Goal: Task Accomplishment & Management: Manage account settings

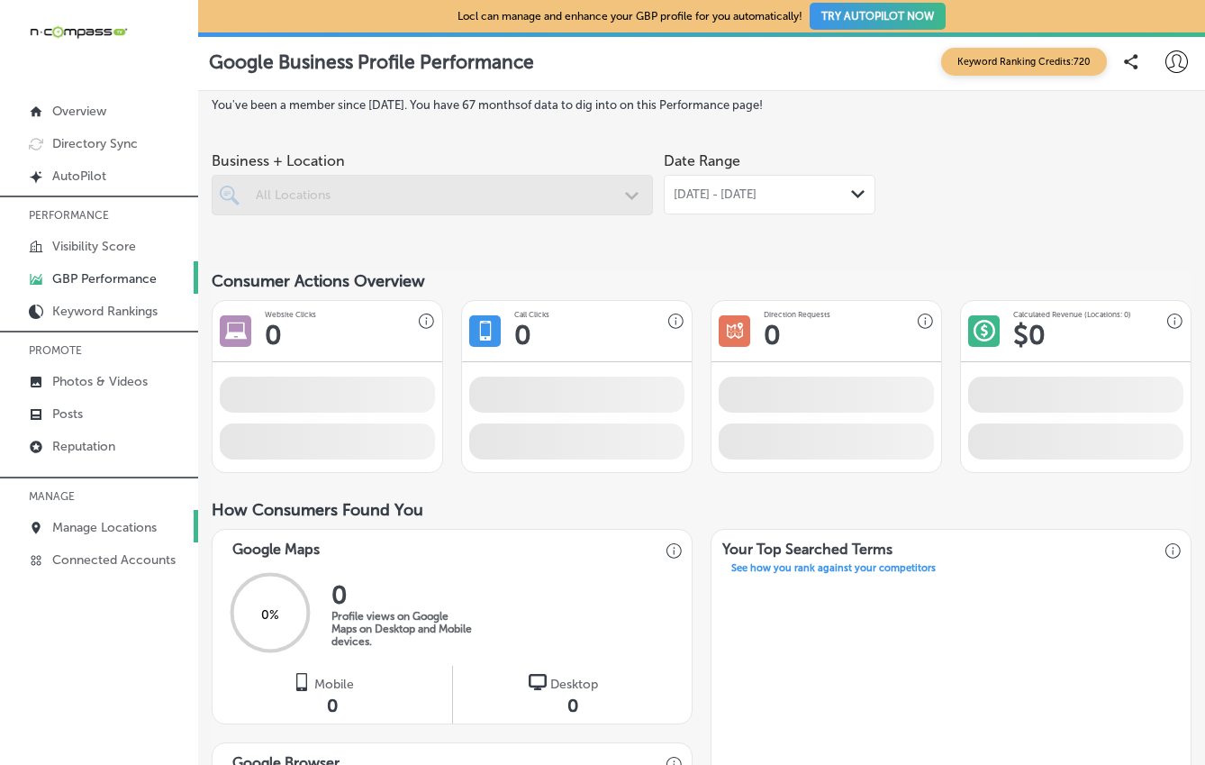
click at [115, 522] on p "Manage Locations" at bounding box center [104, 527] width 104 height 15
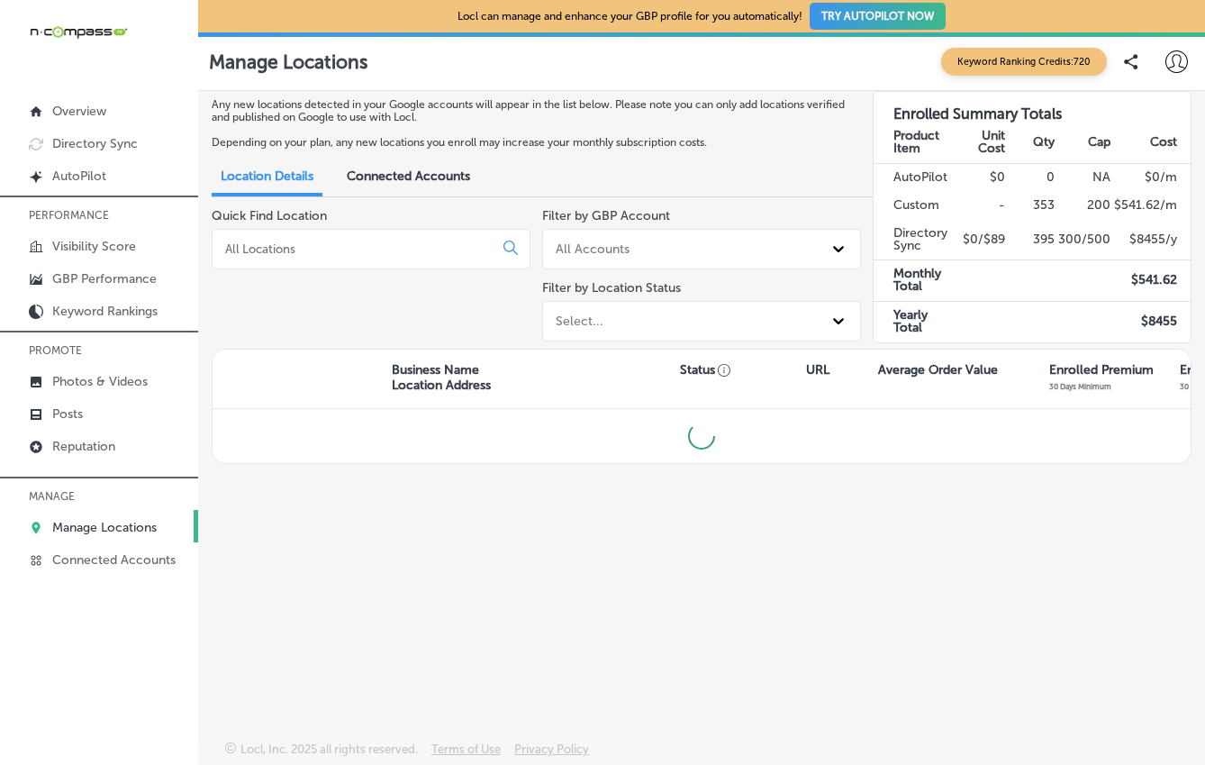
click at [304, 247] on input at bounding box center [356, 249] width 266 height 16
type input "b"
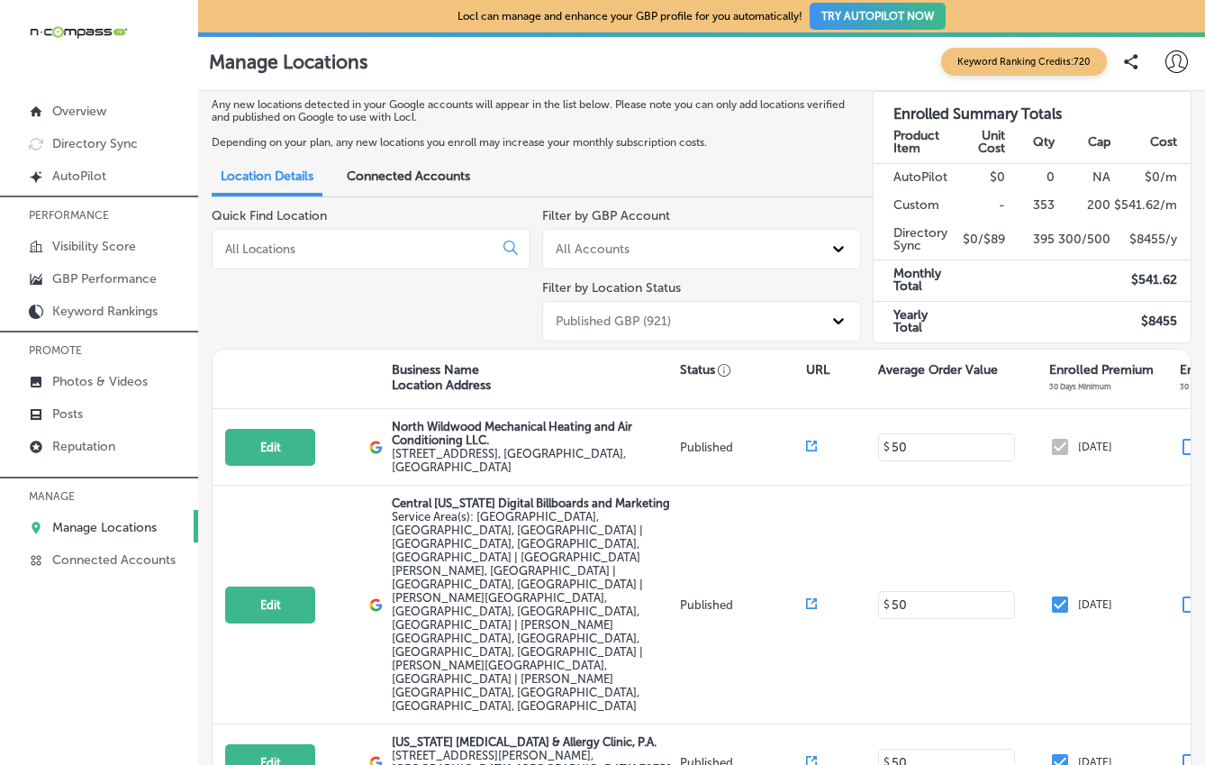
click at [1168, 59] on icon at bounding box center [1177, 61] width 23 height 23
click at [1128, 192] on p "My Teams" at bounding box center [1130, 186] width 49 height 16
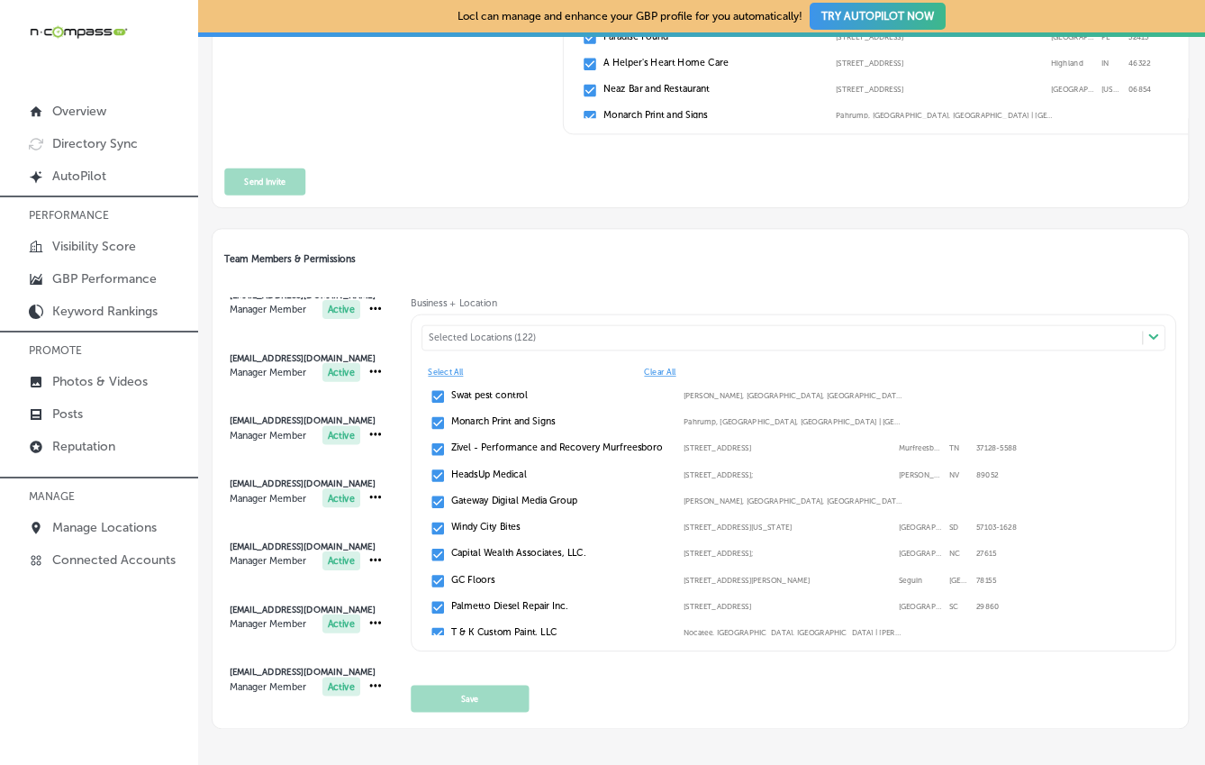
scroll to position [685, 0]
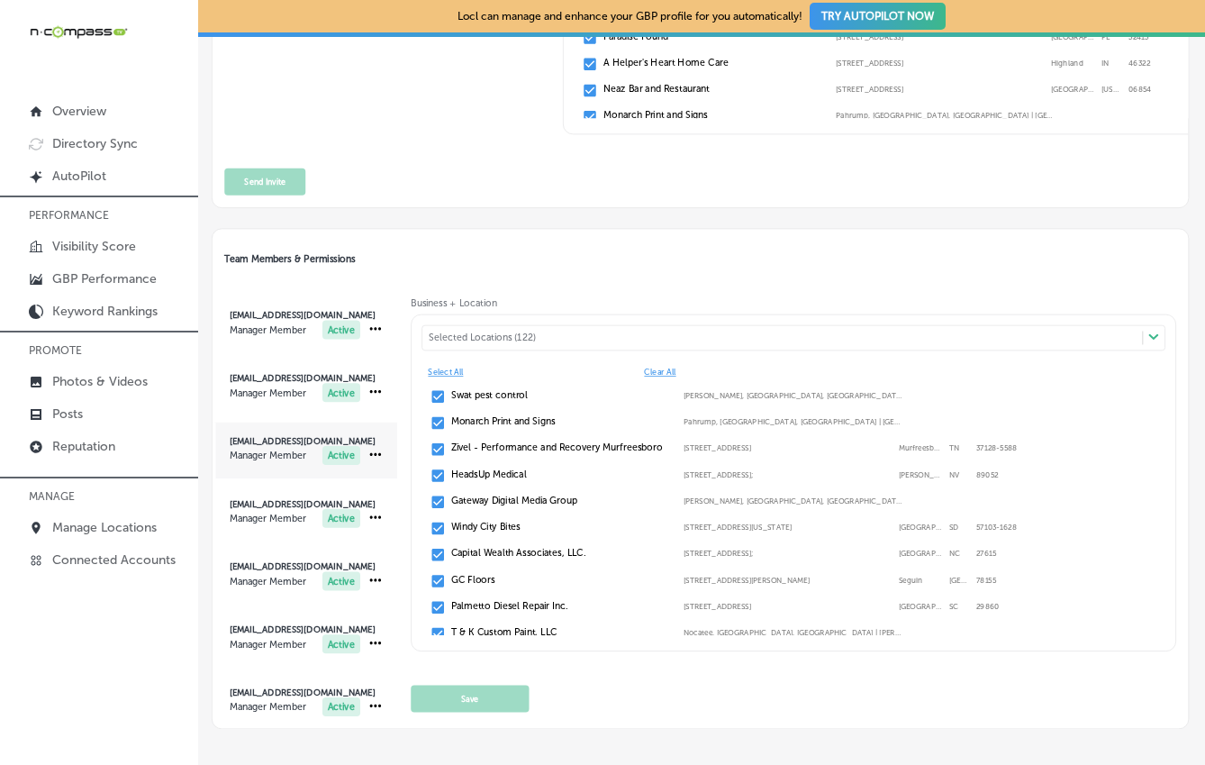
click at [362, 450] on span "[EMAIL_ADDRESS][DOMAIN_NAME] Manager Member Active" at bounding box center [305, 450] width 185 height 56
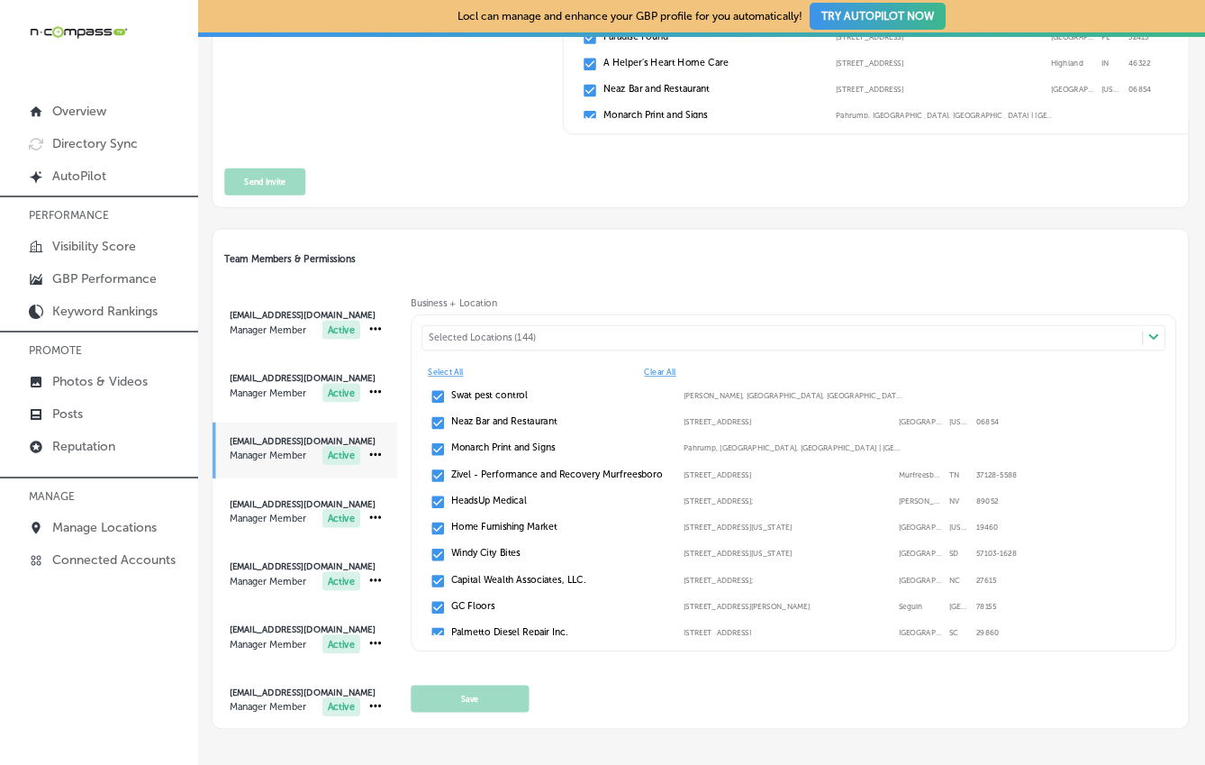
click at [694, 335] on div "Selected Locations (144)" at bounding box center [789, 338] width 721 height 12
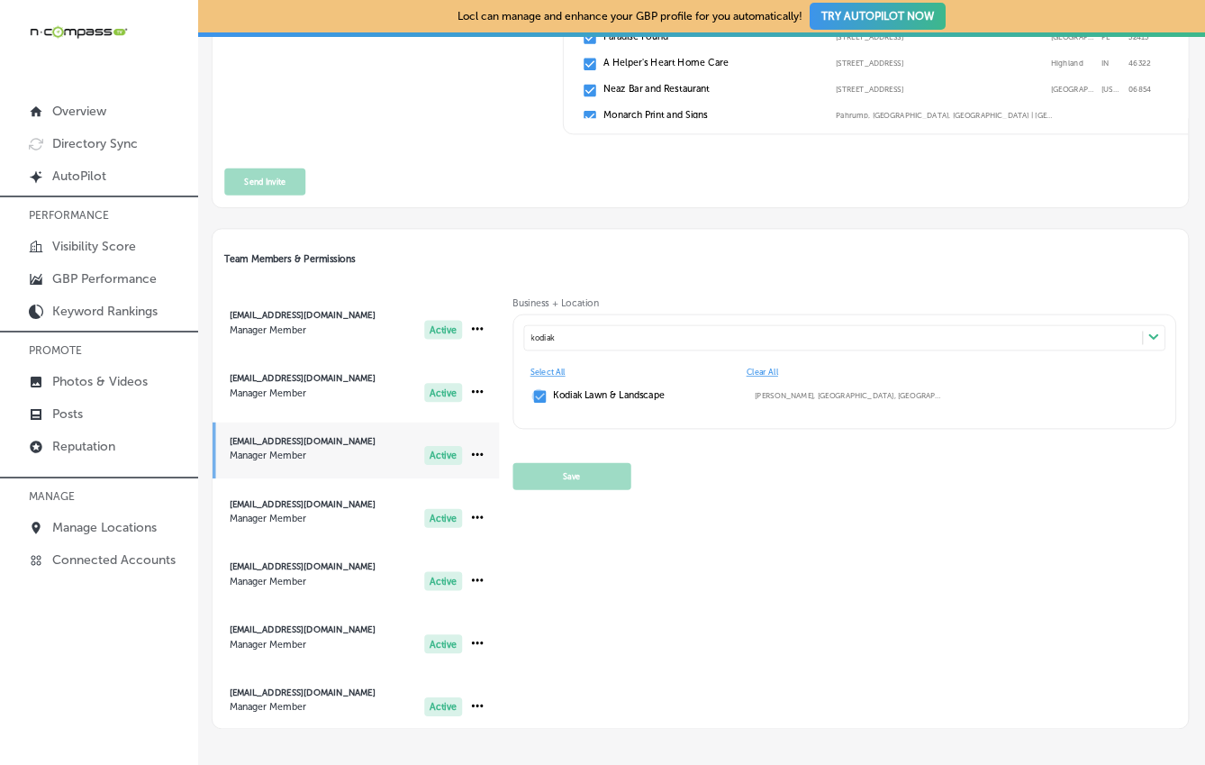
click at [548, 396] on input "checkbox" at bounding box center [539, 396] width 16 height 16
click at [631, 483] on button "Save" at bounding box center [572, 475] width 118 height 27
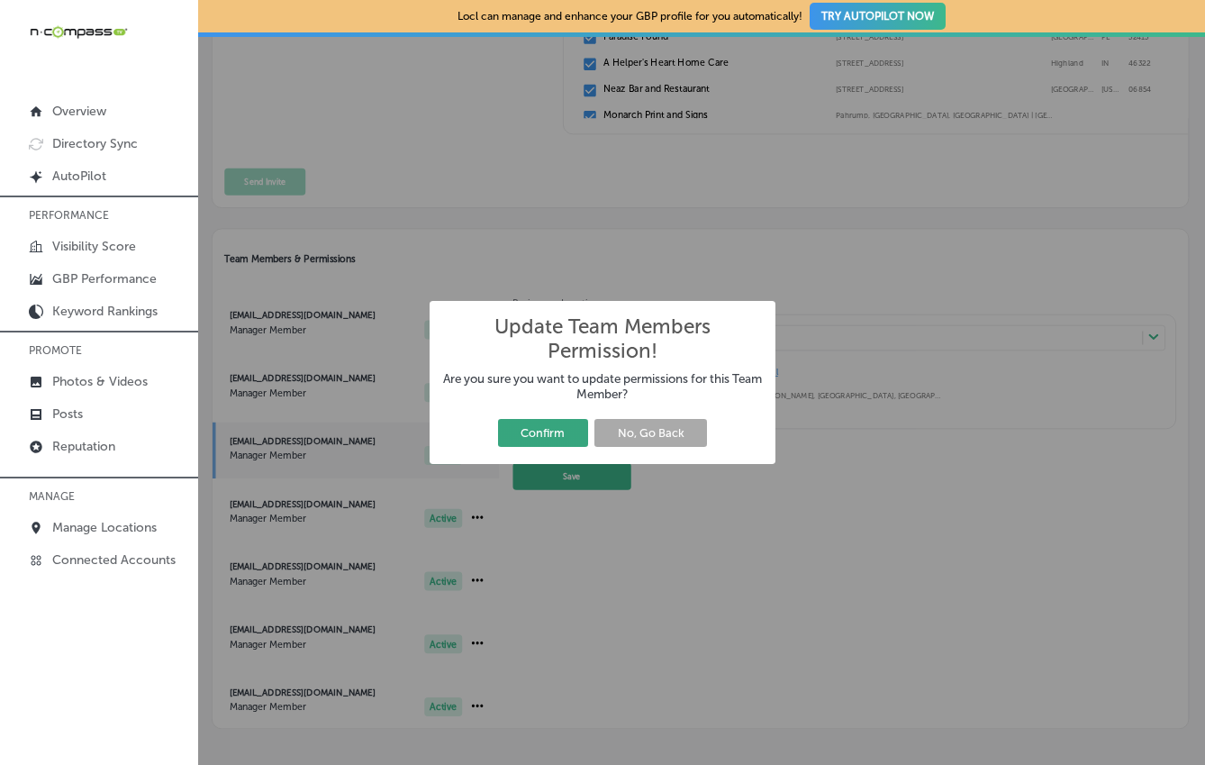
click at [546, 432] on button "Confirm" at bounding box center [543, 433] width 90 height 28
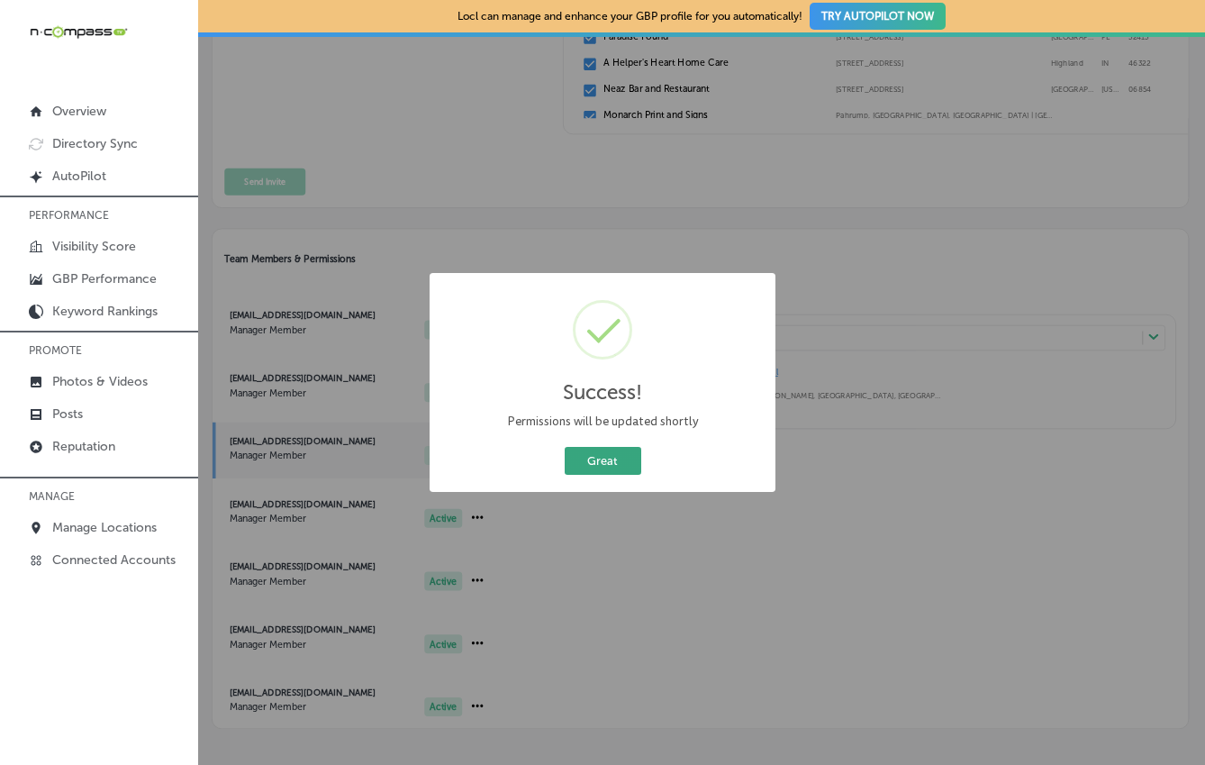
click at [611, 454] on button "Great" at bounding box center [603, 461] width 77 height 28
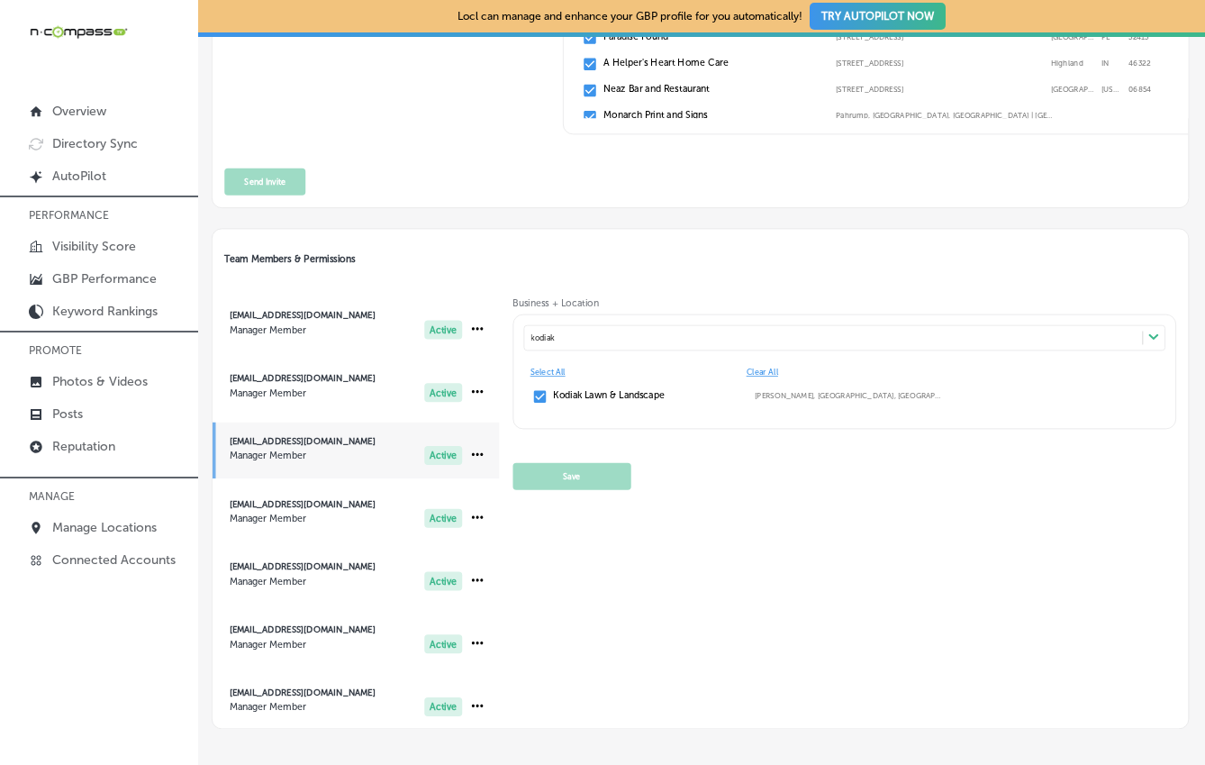
click at [709, 339] on div "[PERSON_NAME]" at bounding box center [833, 338] width 619 height 18
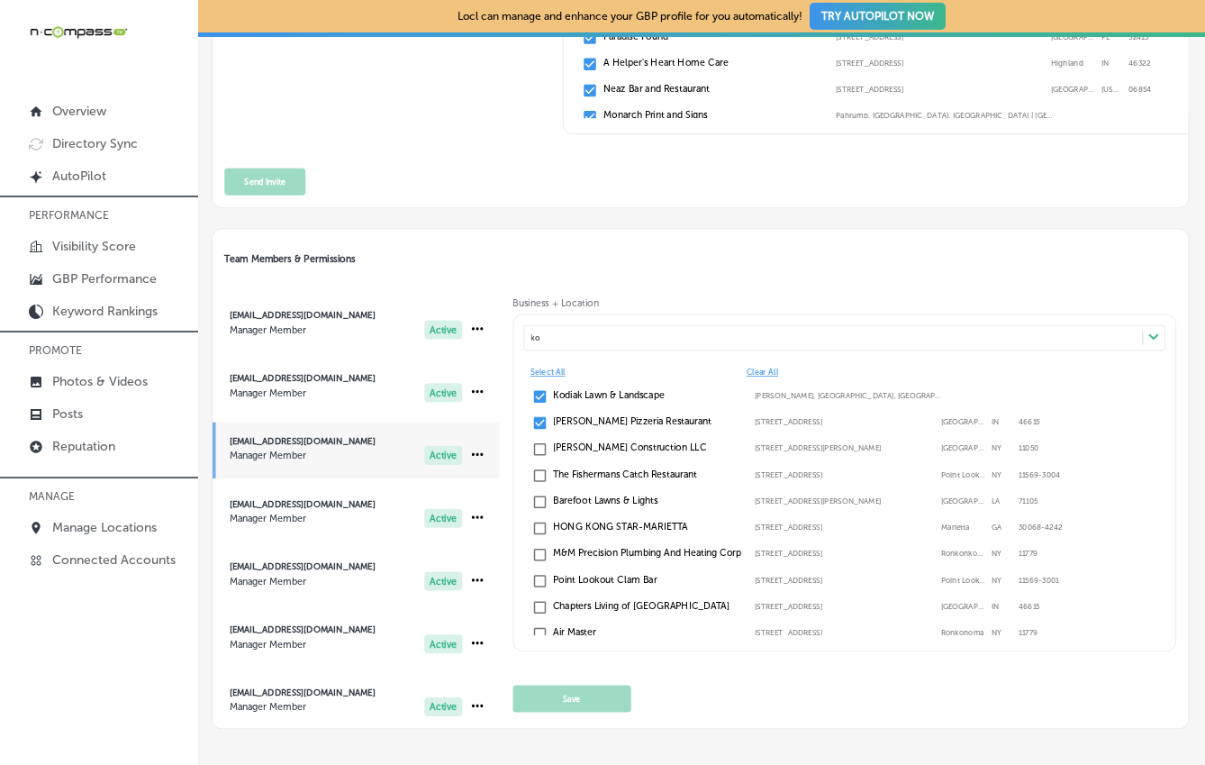
type input "k"
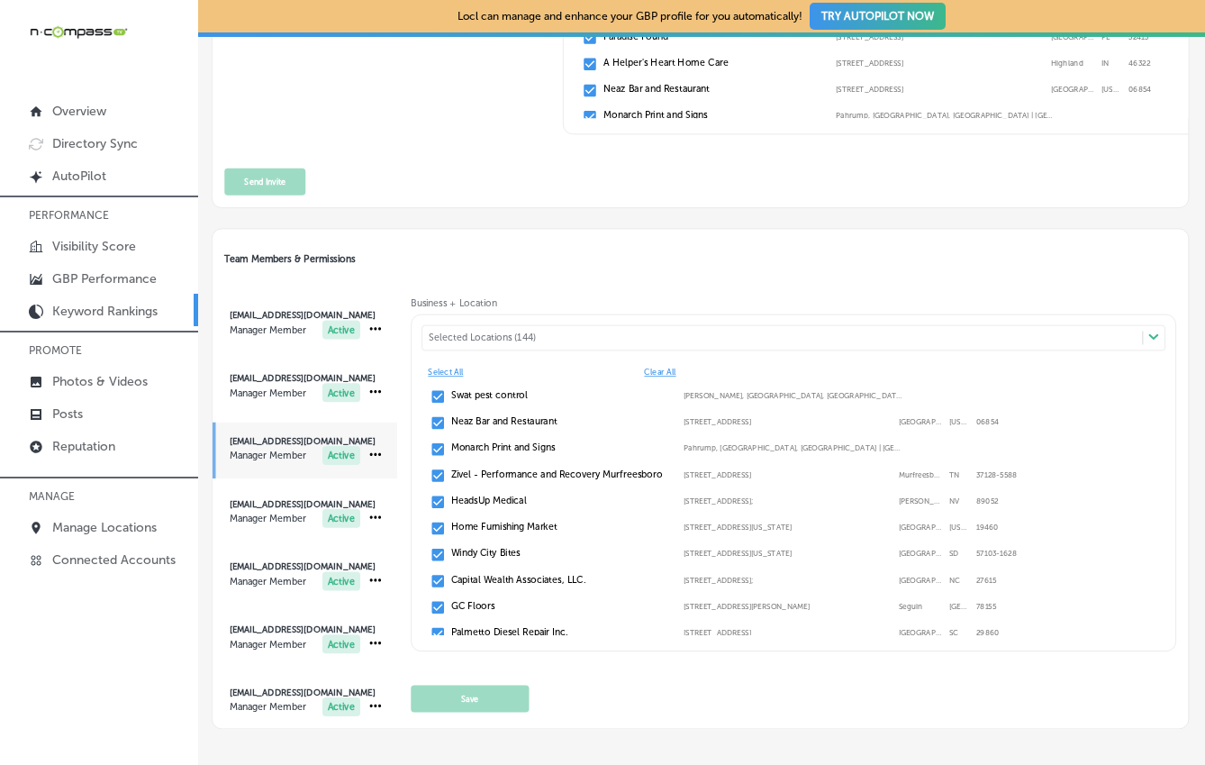
click at [712, 217] on div "Team Members & Permissions [EMAIL_ADDRESS][DOMAIN_NAME] Manager Member Active […" at bounding box center [700, 468] width 977 height 521
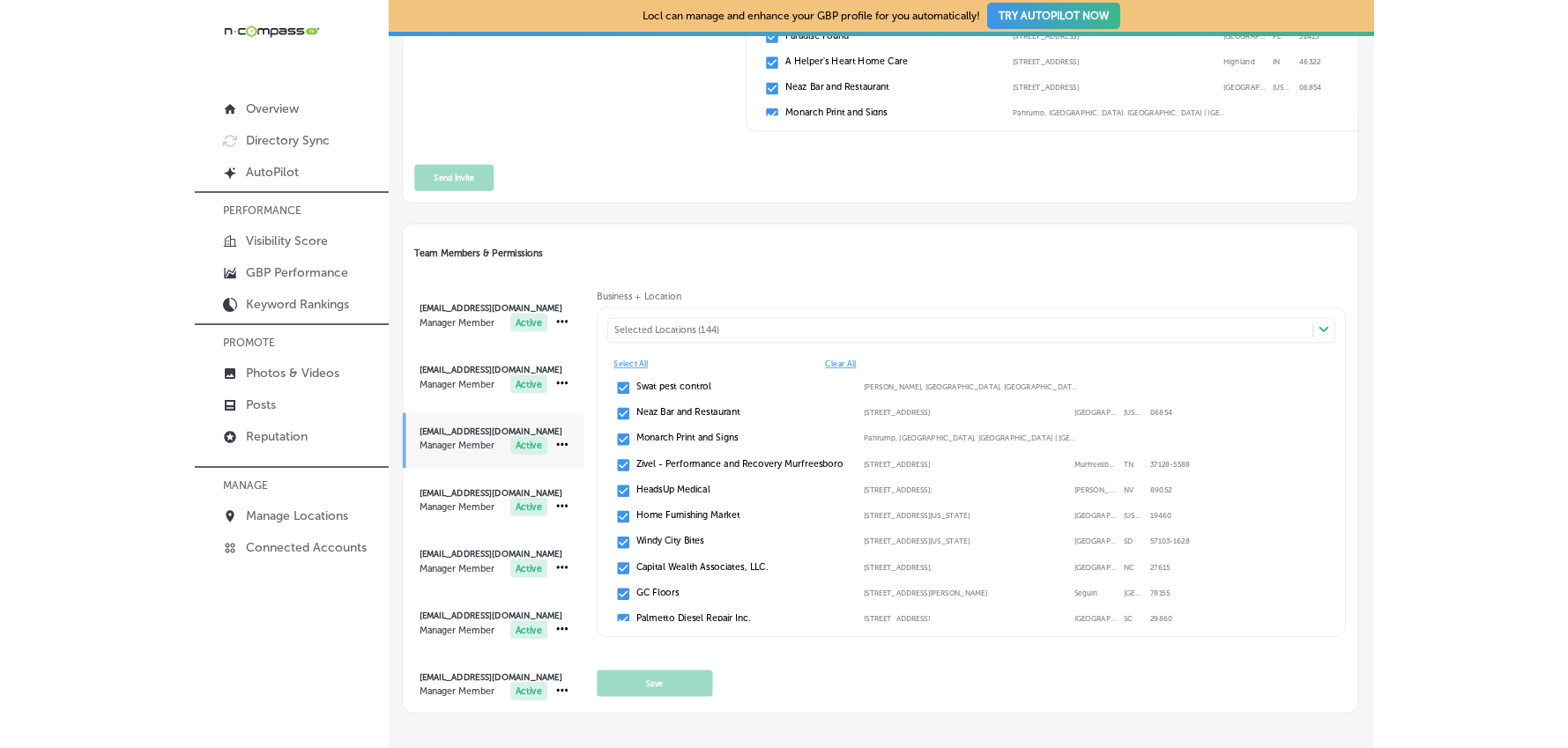
scroll to position [0, 0]
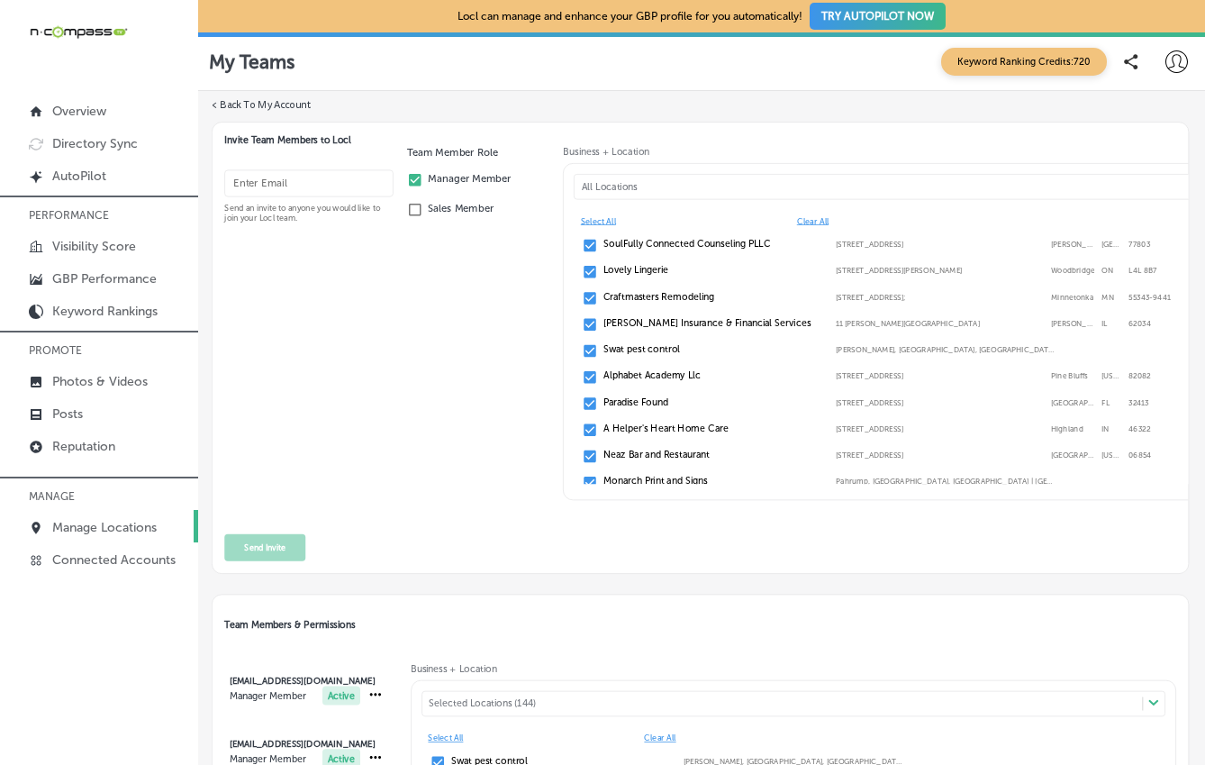
click at [108, 523] on p "Manage Locations" at bounding box center [104, 527] width 104 height 15
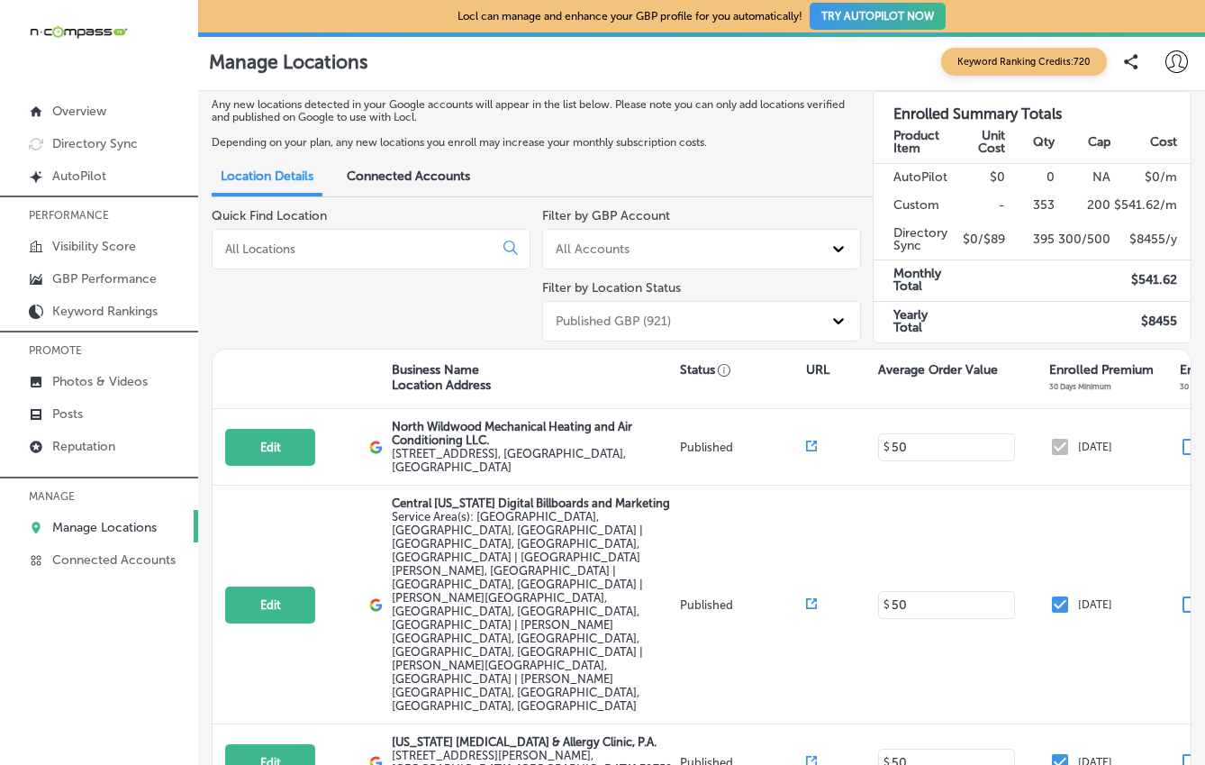
click at [276, 308] on div "Quick Find Location" at bounding box center [371, 278] width 319 height 141
click at [368, 251] on input at bounding box center [356, 249] width 266 height 16
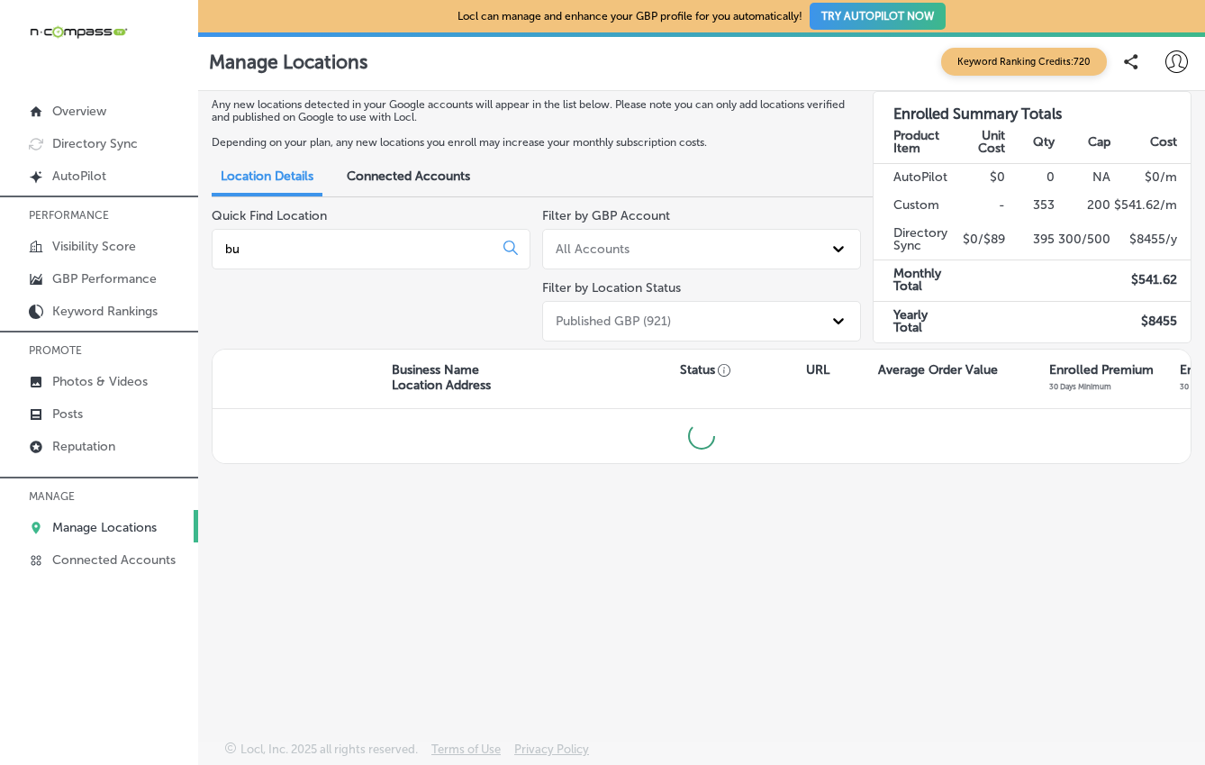
type input "b"
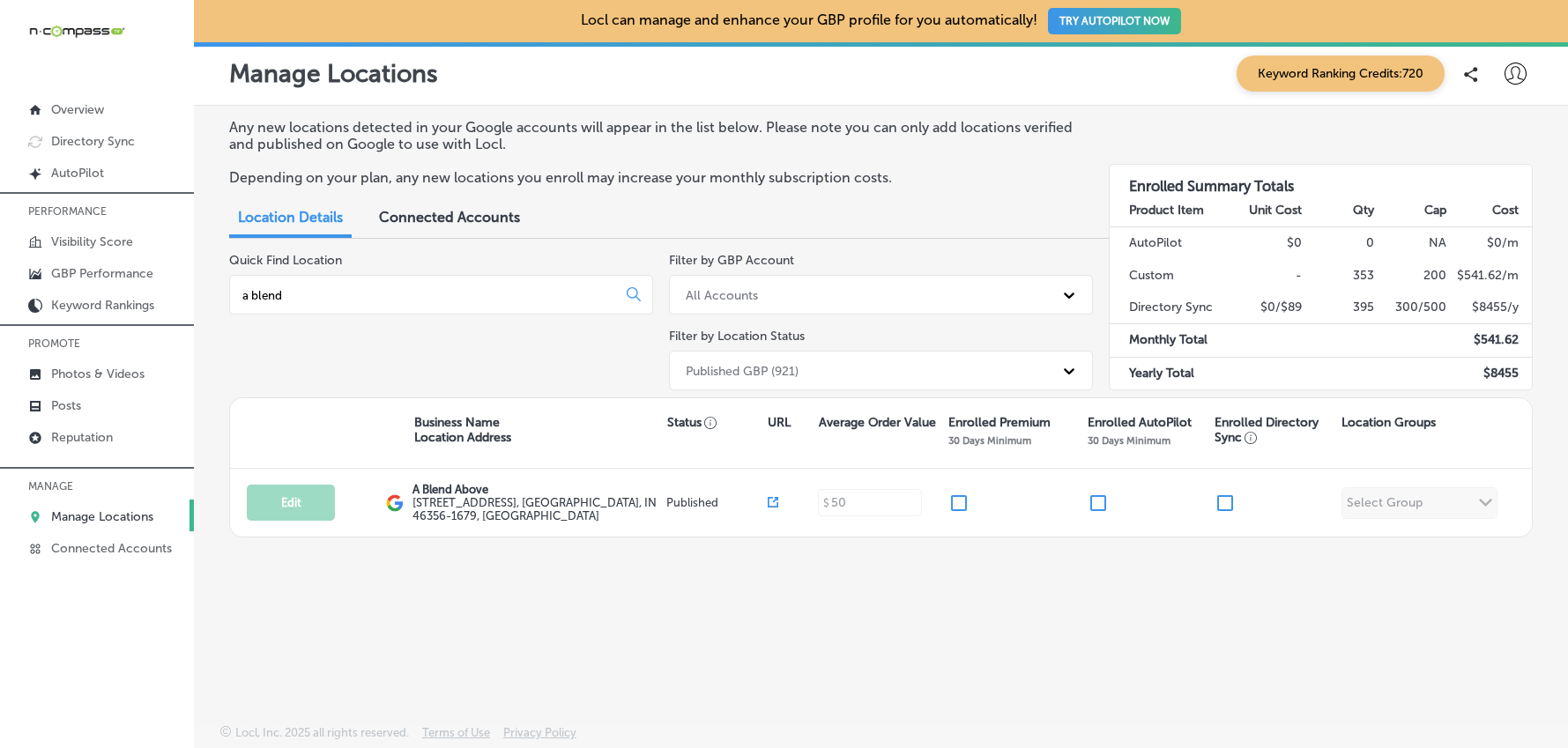
type input "a blend"
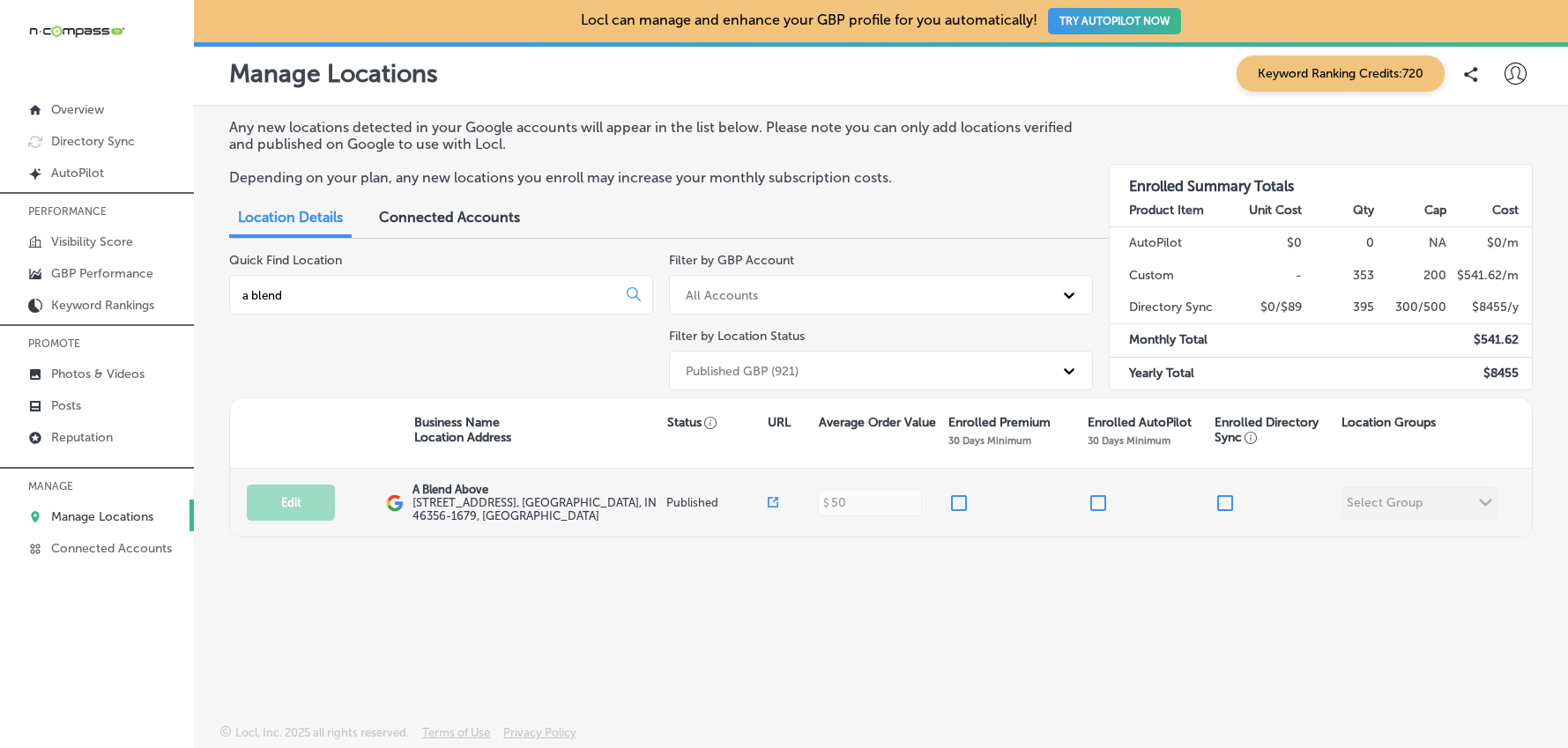
click at [1178, 506] on input "checkbox" at bounding box center [1225, 504] width 22 height 22
checkbox input "true"
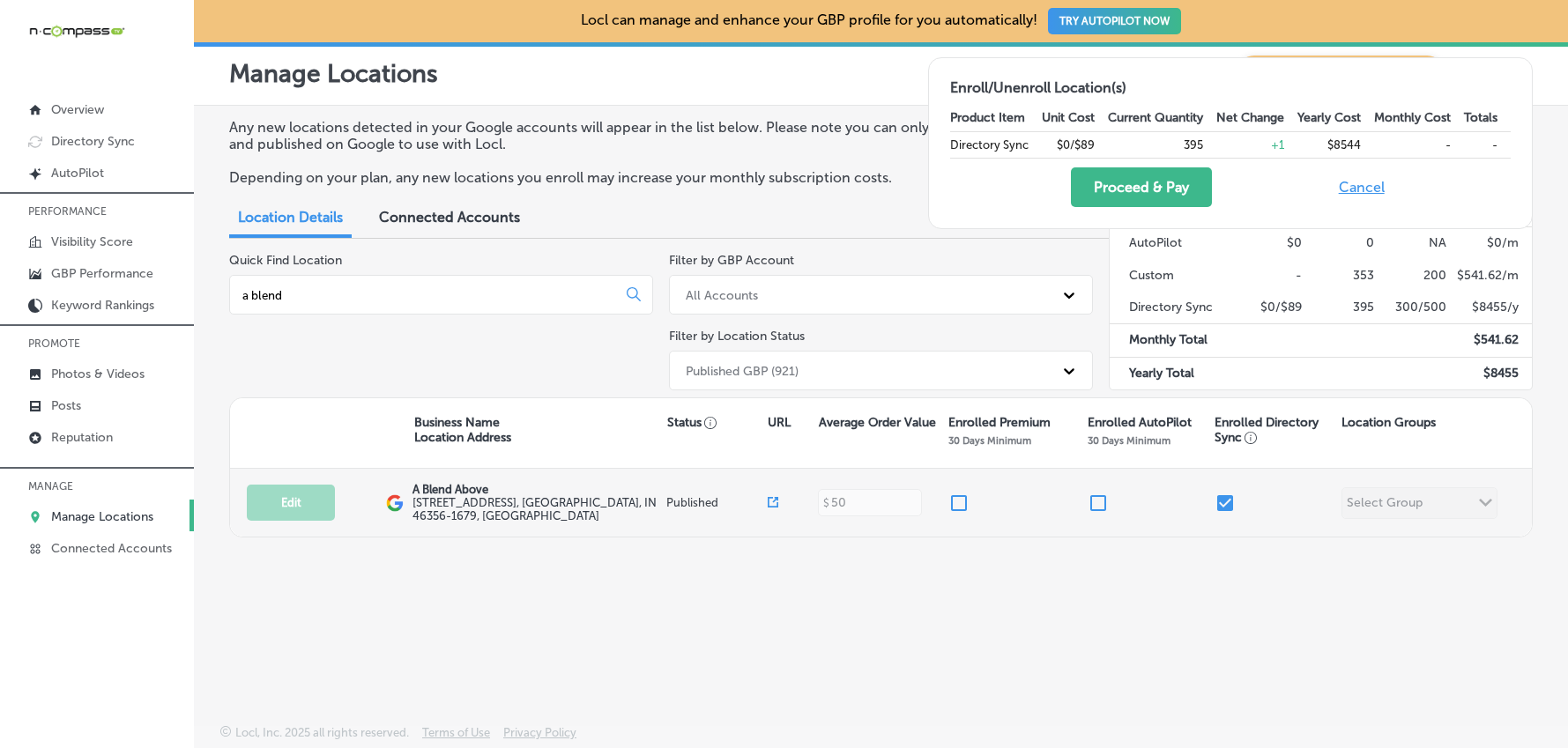
click at [966, 506] on input "checkbox" at bounding box center [959, 504] width 22 height 22
checkbox input "true"
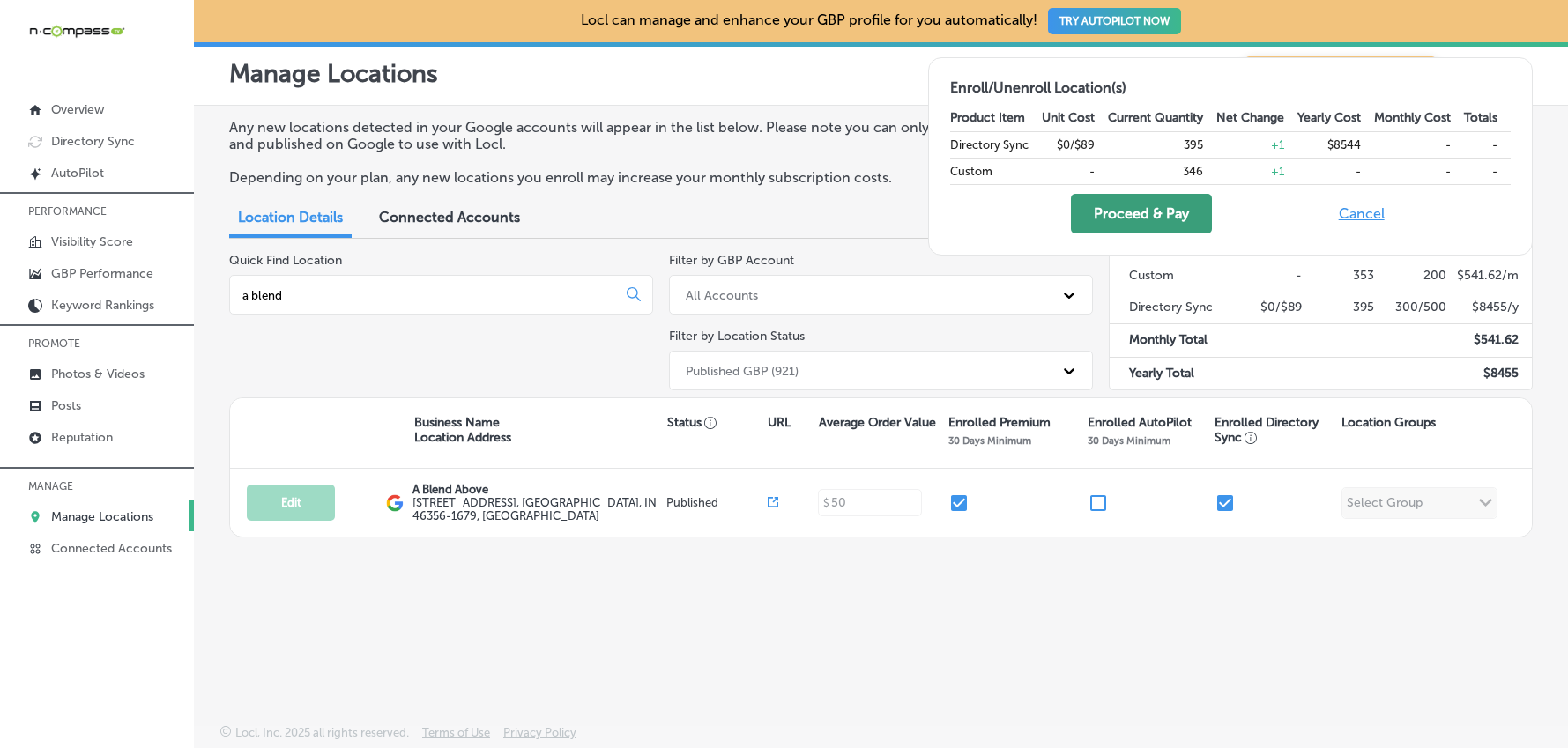
click at [1140, 218] on button "Proceed & Pay" at bounding box center [1141, 213] width 141 height 40
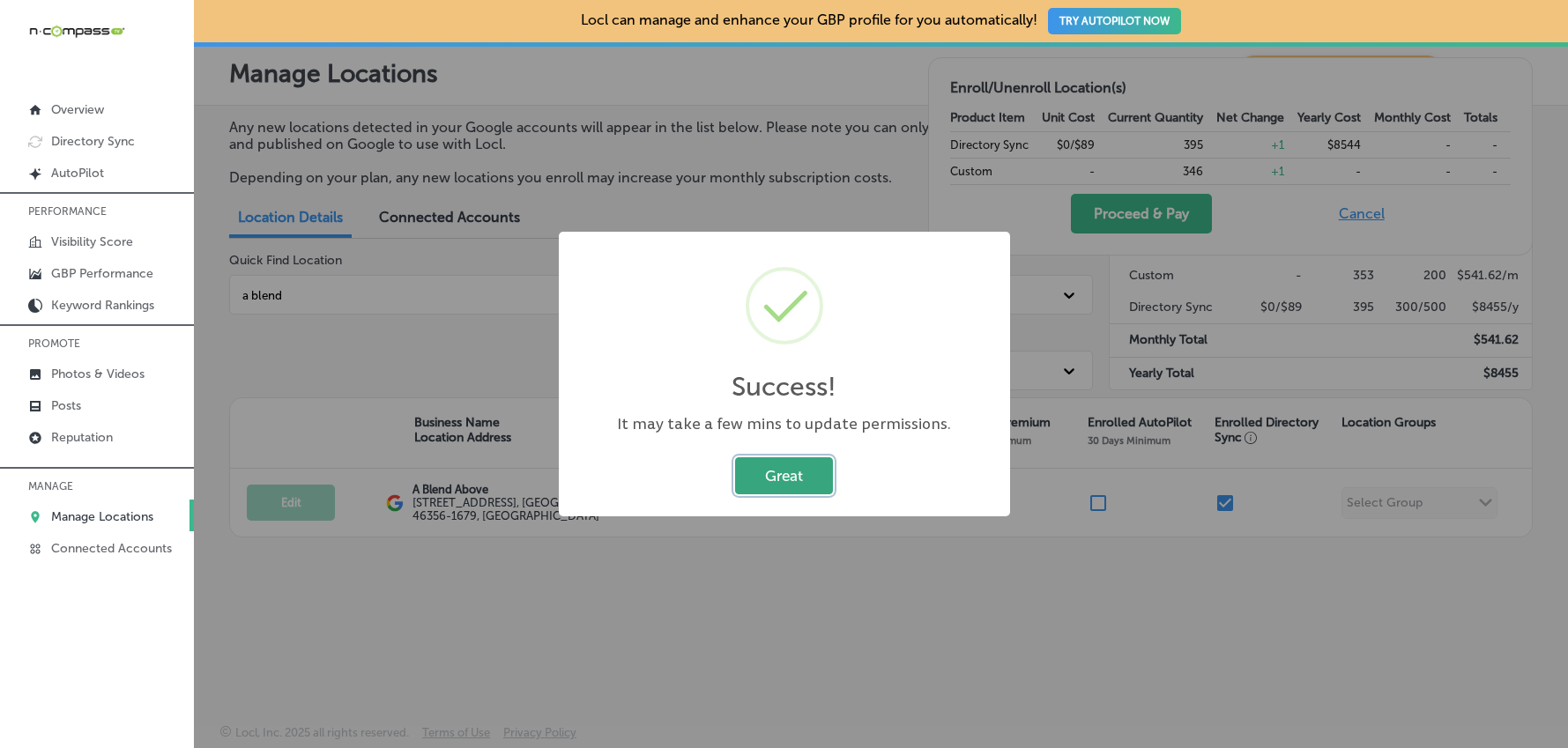
click at [811, 476] on button "Great" at bounding box center [784, 475] width 98 height 36
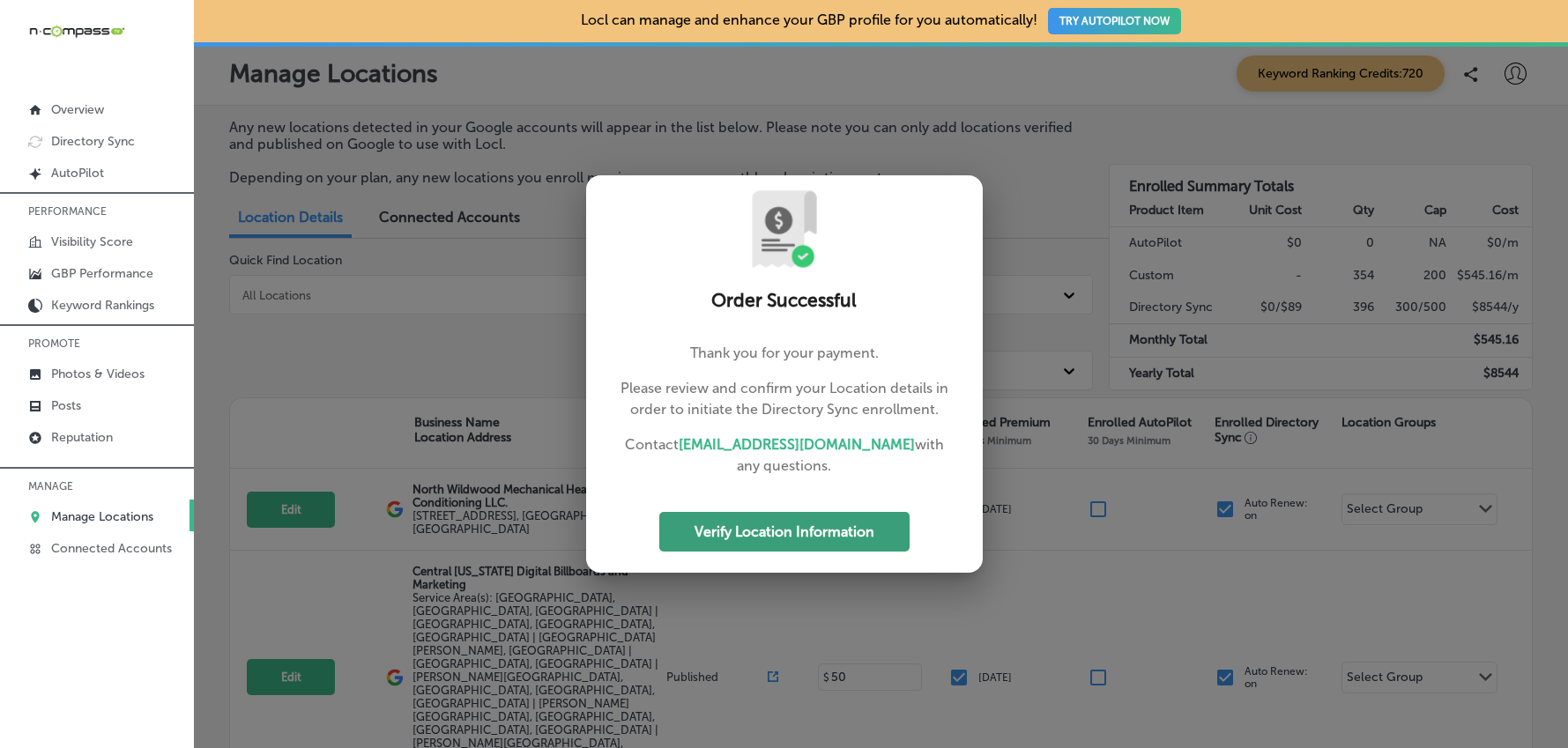
click at [699, 544] on button "Verify Location Information" at bounding box center [784, 531] width 250 height 40
select select "US"
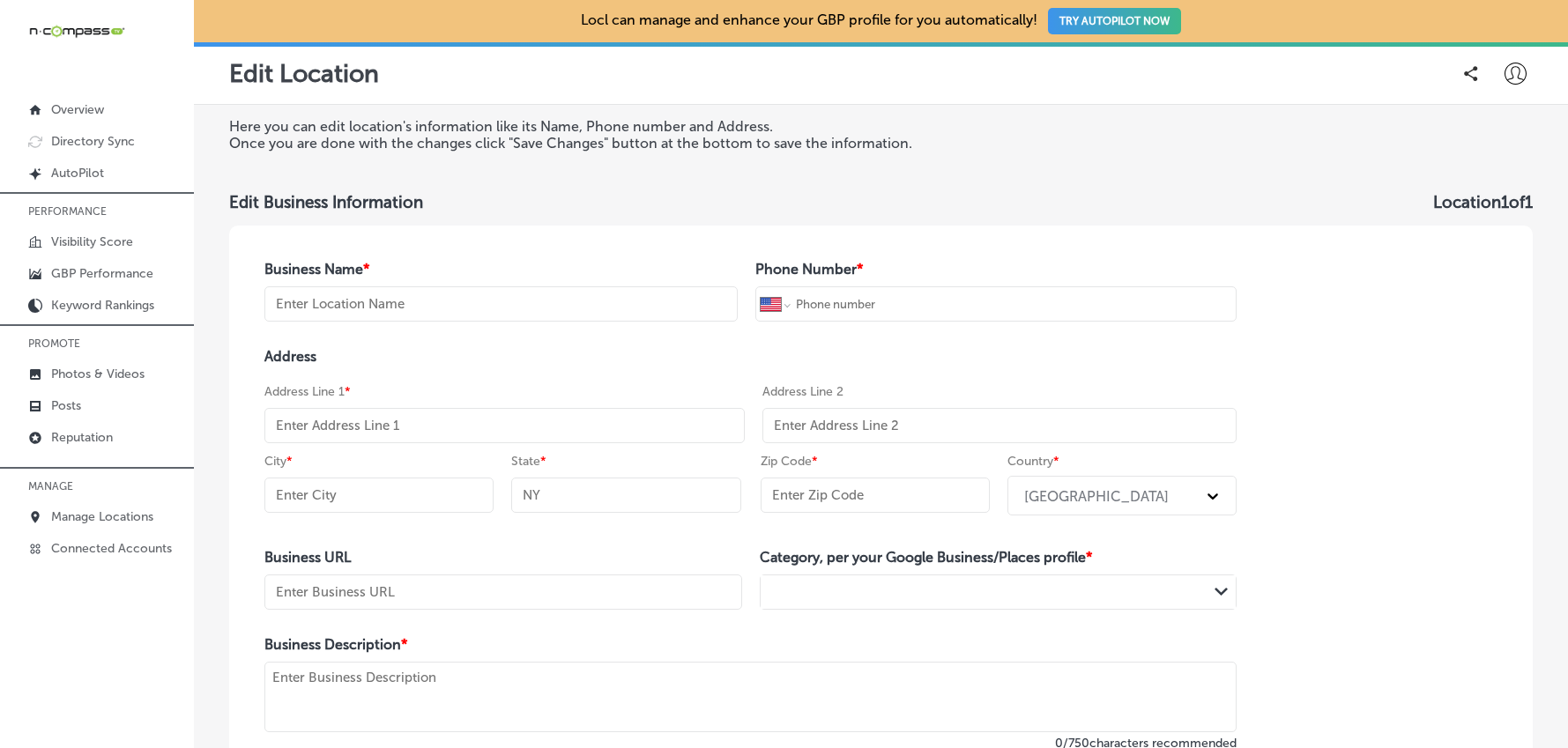
type input "A Blend Above"
type input "[PHONE_NUMBER]"
type input "[STREET_ADDRESS]"
type input "[PERSON_NAME]"
type input "IN"
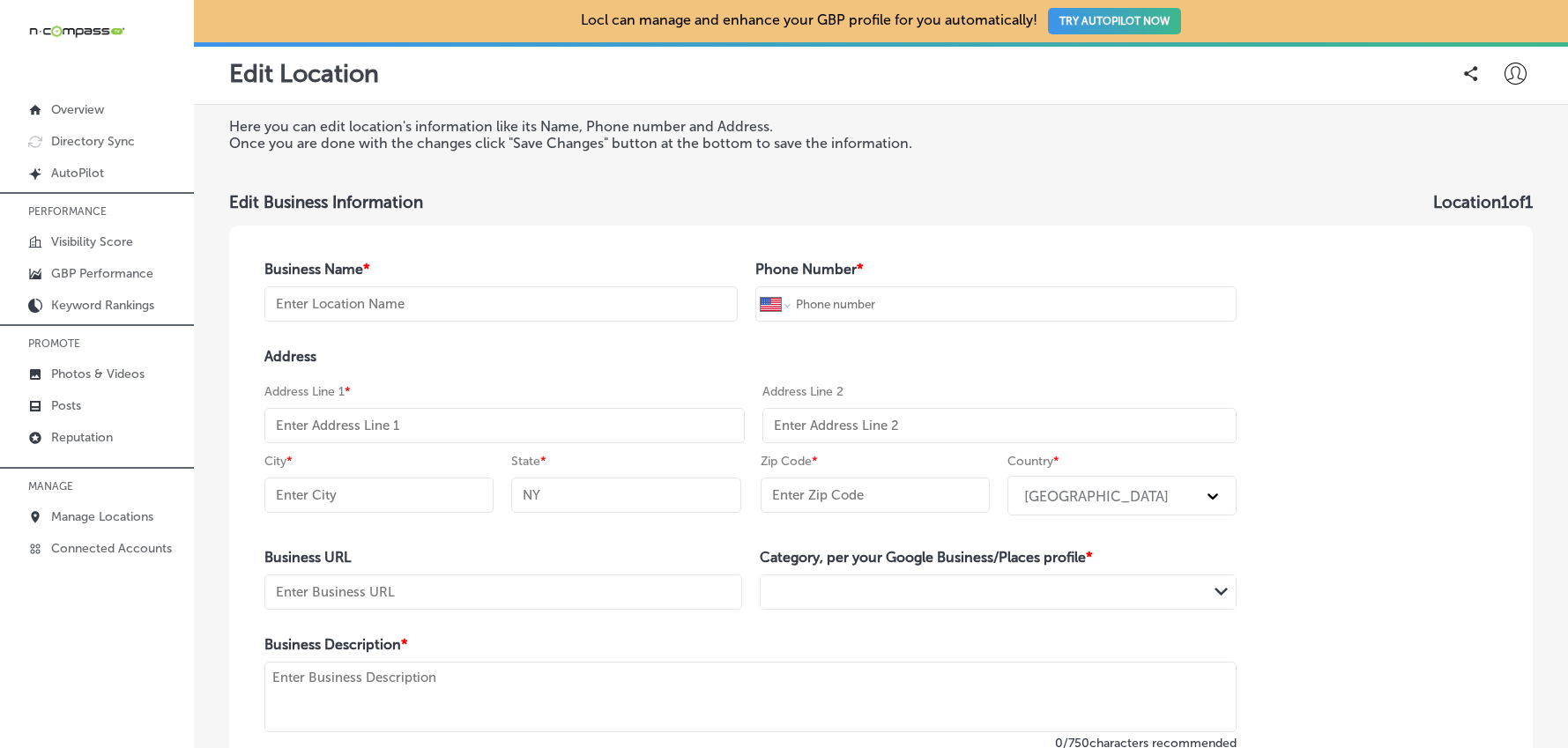
type input "46356-1679"
type input "[URL][DOMAIN_NAME]"
type textarea "We are a small family owned and operated business located just outside of [GEOG…"
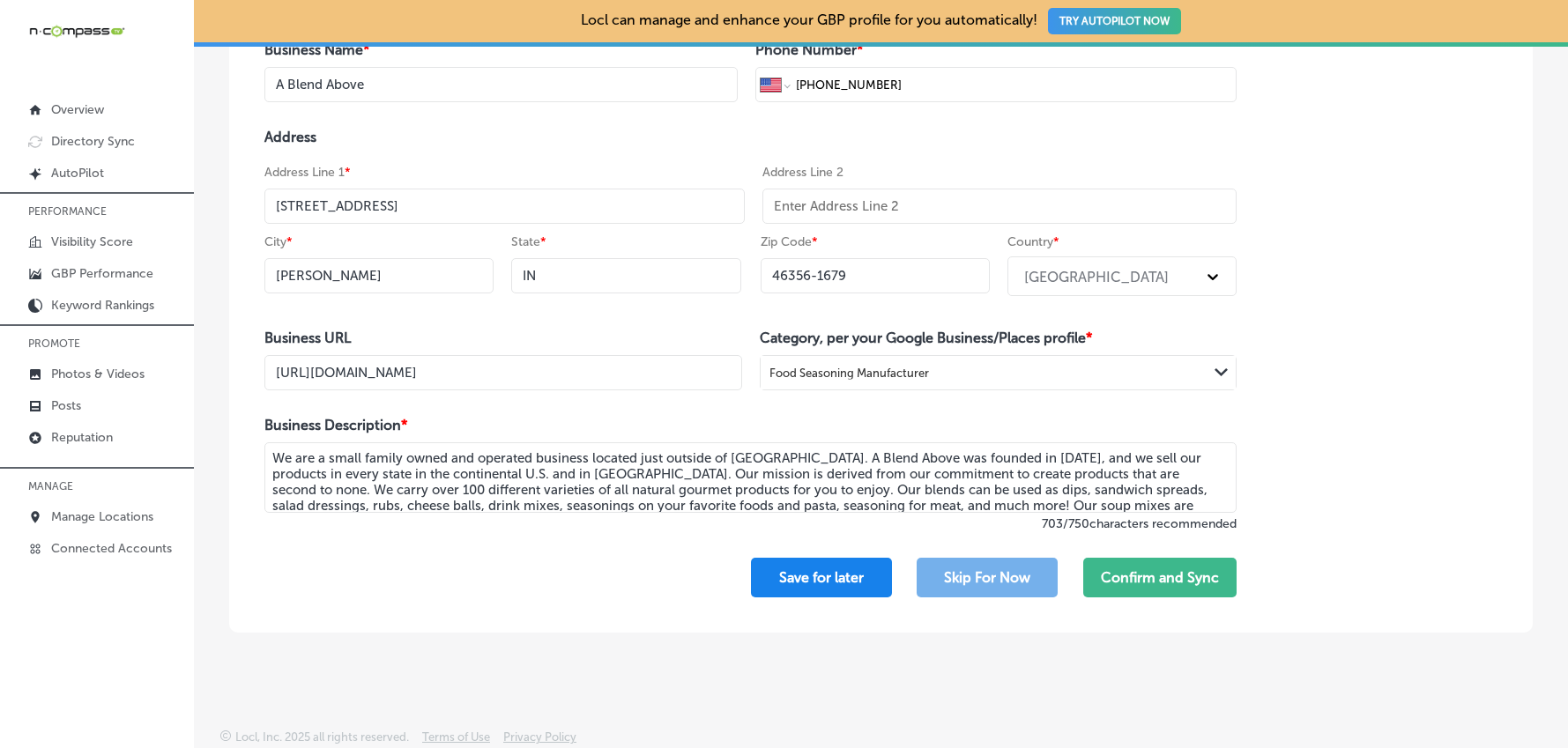
scroll to position [224, 0]
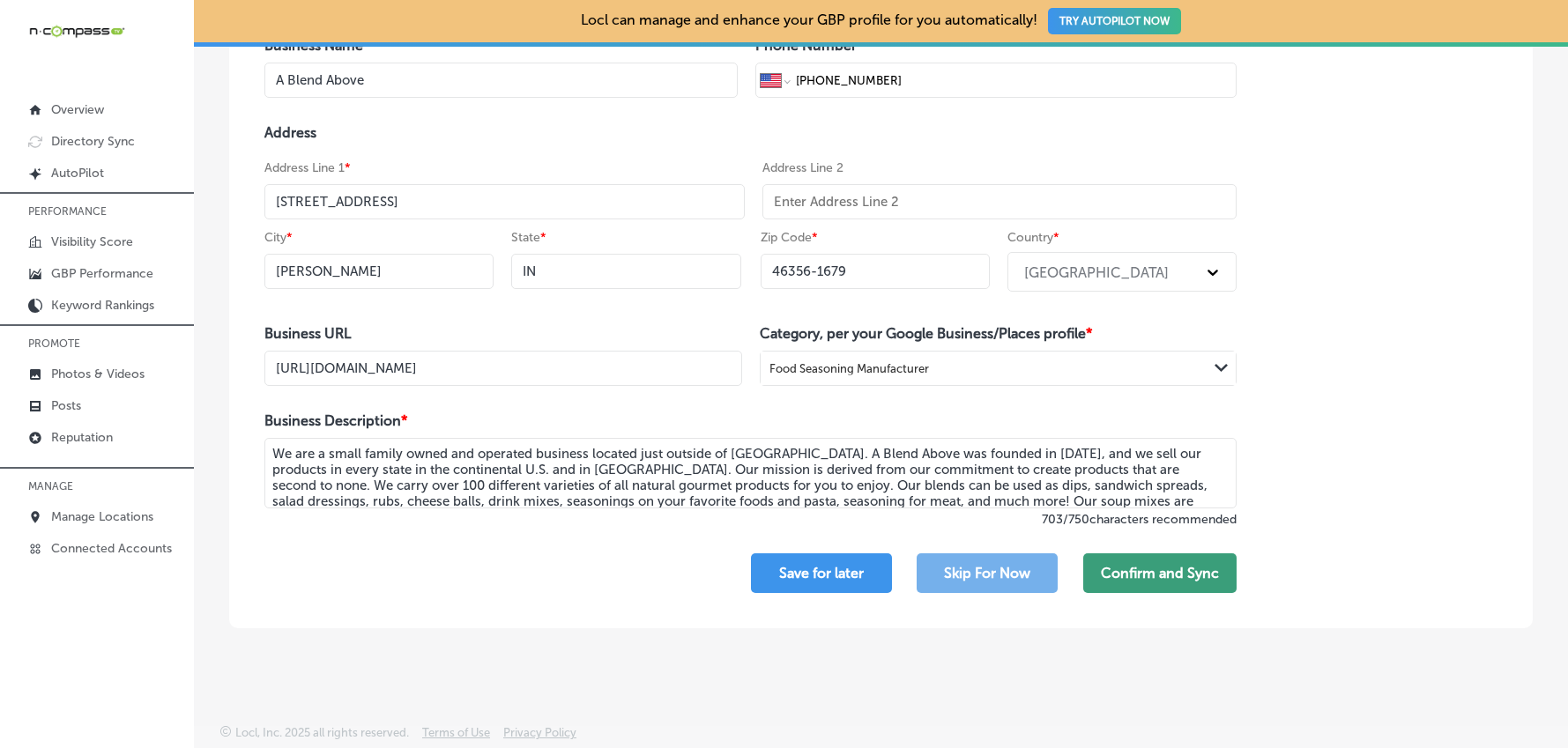
click at [1137, 577] on button "Confirm and Sync" at bounding box center [1159, 573] width 154 height 40
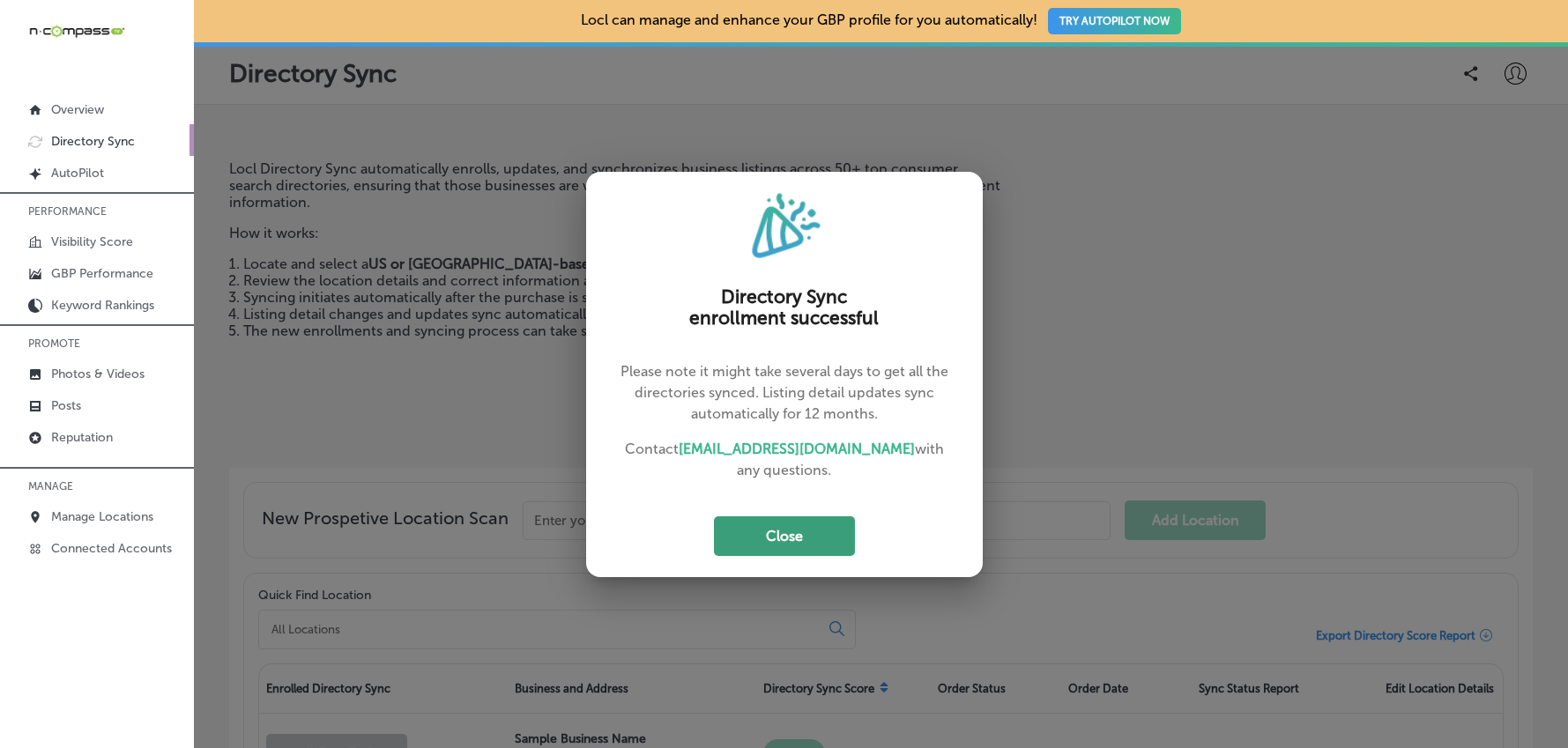
click at [778, 528] on button "Close" at bounding box center [784, 536] width 141 height 40
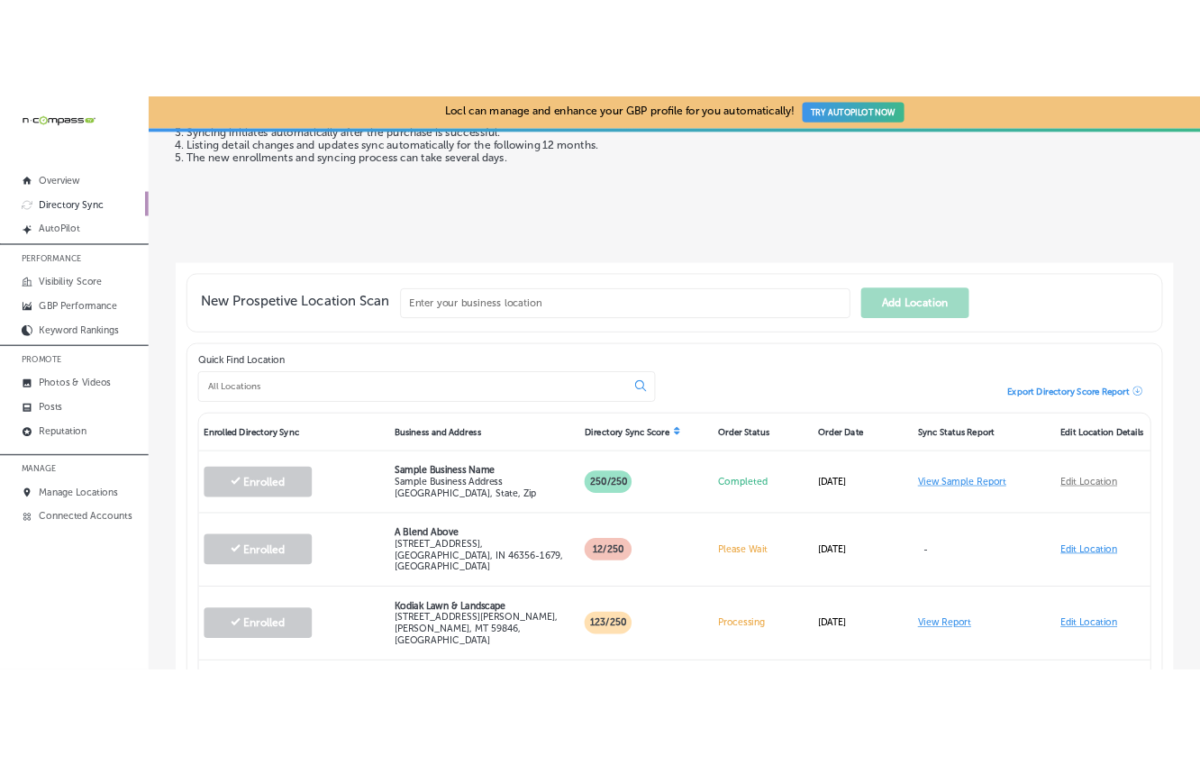
scroll to position [268, 0]
